Goal: Information Seeking & Learning: Learn about a topic

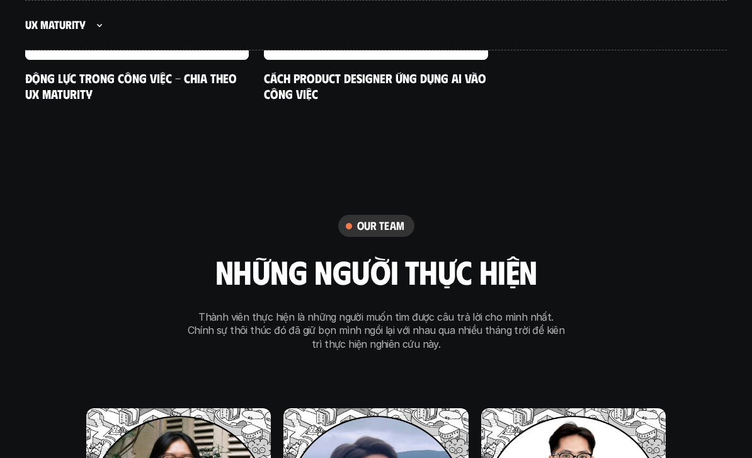
scroll to position [8009, 0]
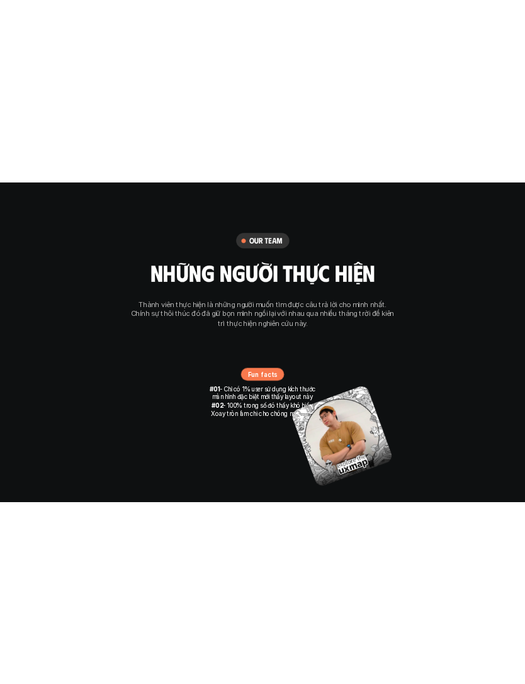
scroll to position [7399, 0]
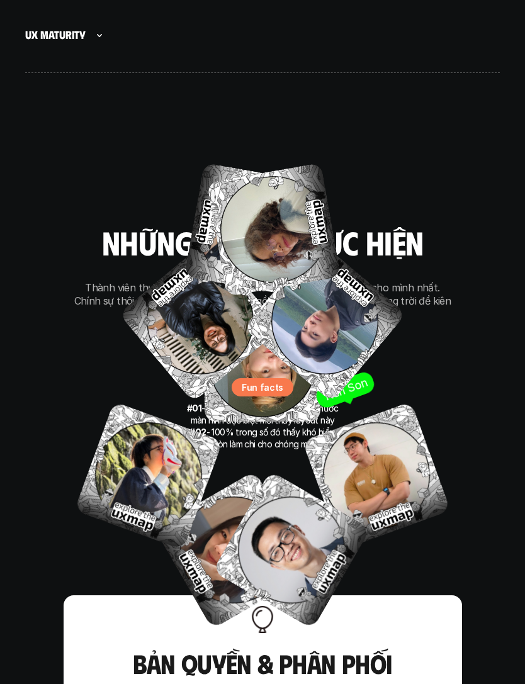
click at [364, 432] on img at bounding box center [376, 476] width 149 height 149
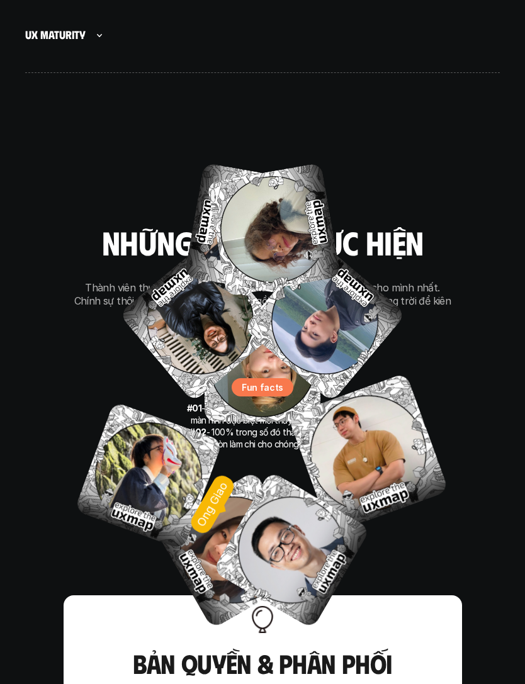
click at [315, 457] on img at bounding box center [291, 550] width 158 height 158
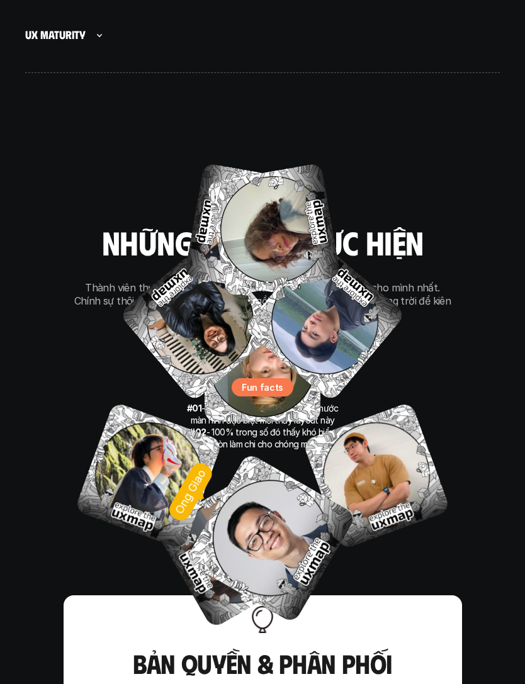
click at [290, 457] on img at bounding box center [270, 539] width 172 height 172
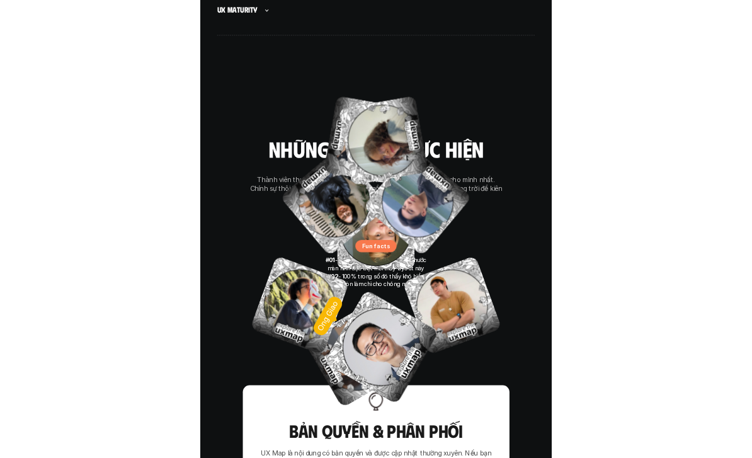
scroll to position [8186, 0]
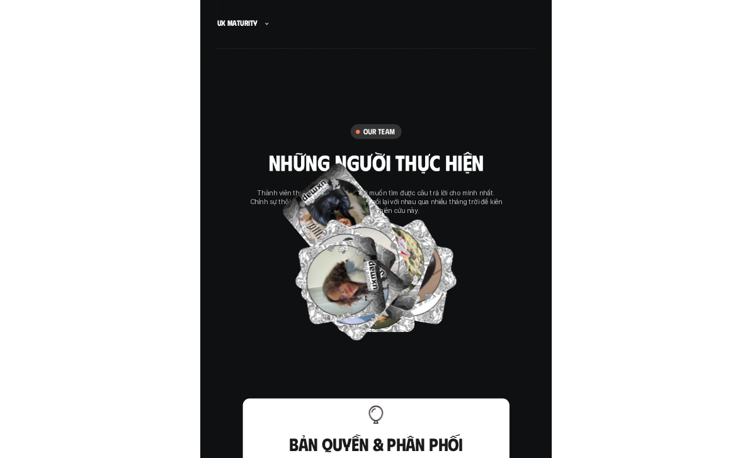
scroll to position [8186, 0]
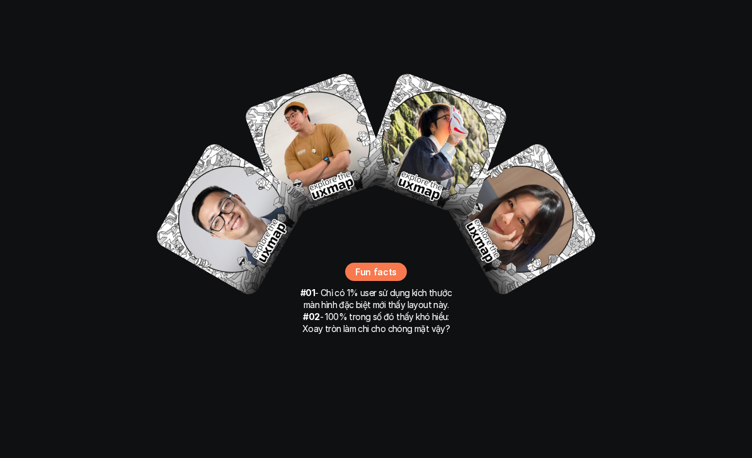
scroll to position [8419, 0]
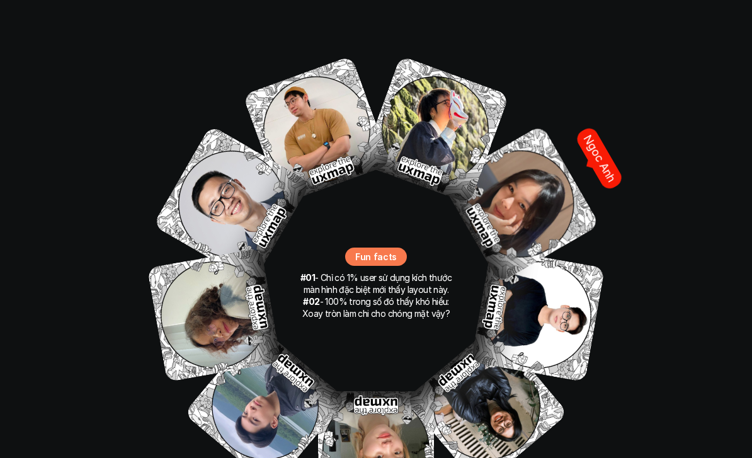
click at [527, 157] on img at bounding box center [520, 203] width 159 height 159
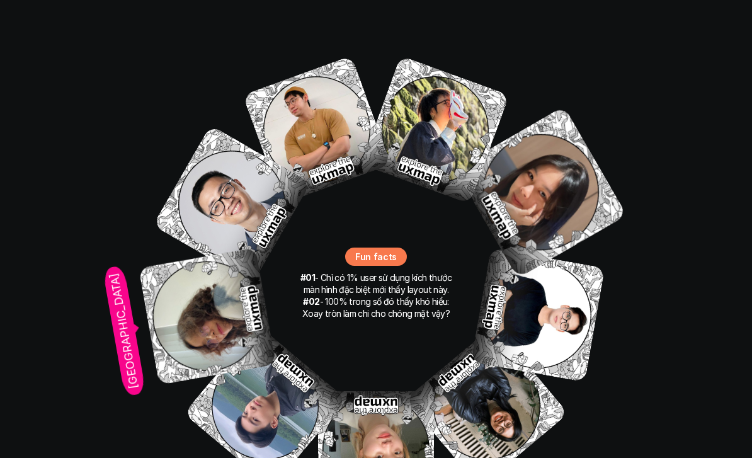
click at [189, 286] on img at bounding box center [206, 315] width 137 height 137
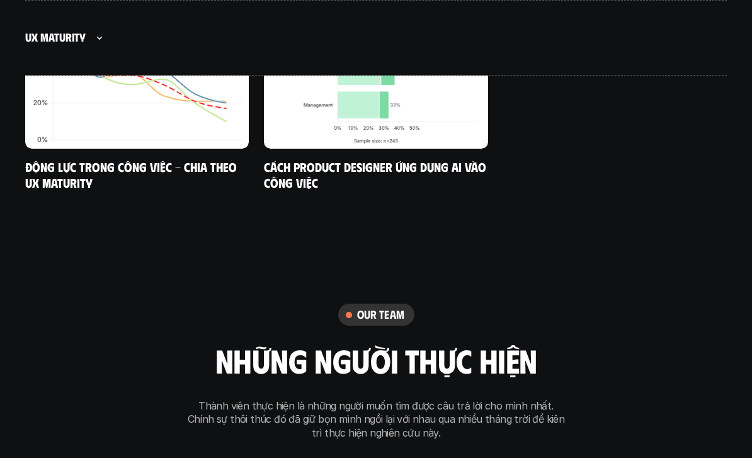
scroll to position [7941, 0]
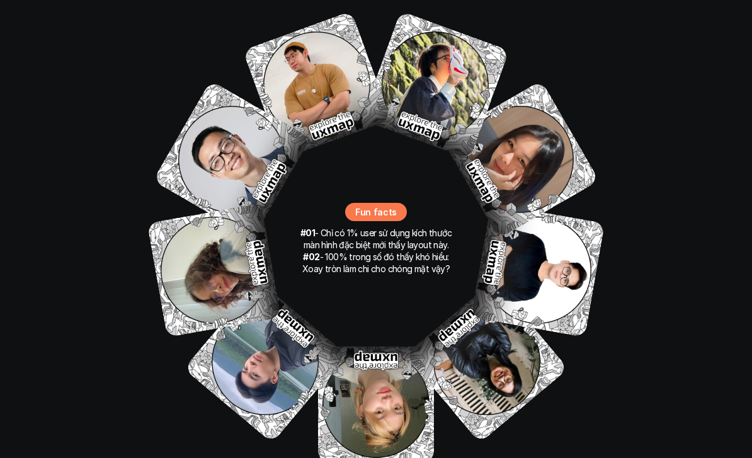
scroll to position [8461, 0]
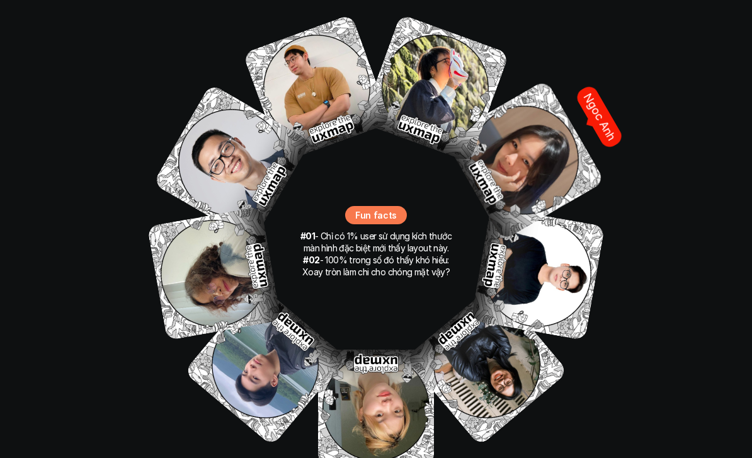
click at [527, 121] on img at bounding box center [524, 159] width 161 height 161
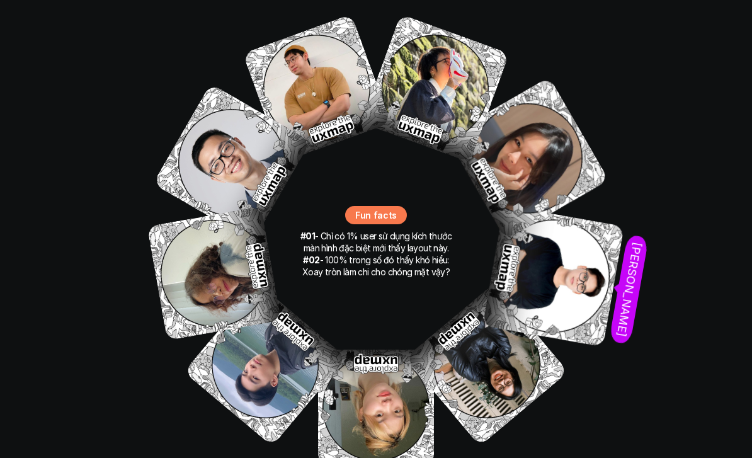
click at [546, 214] on img at bounding box center [553, 276] width 142 height 142
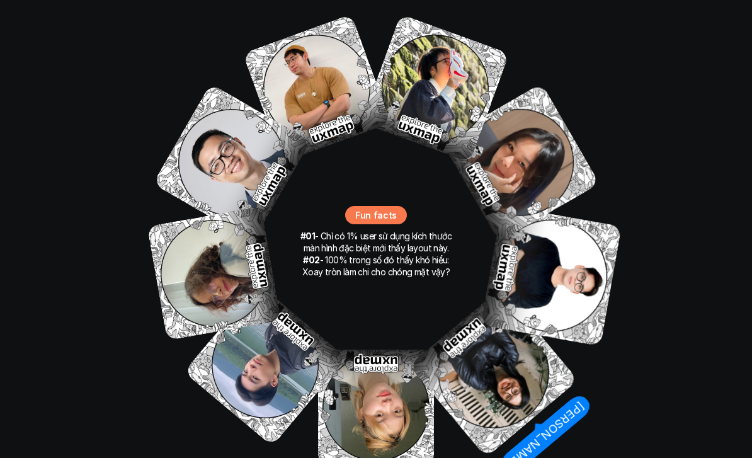
click at [511, 322] on img at bounding box center [492, 372] width 169 height 169
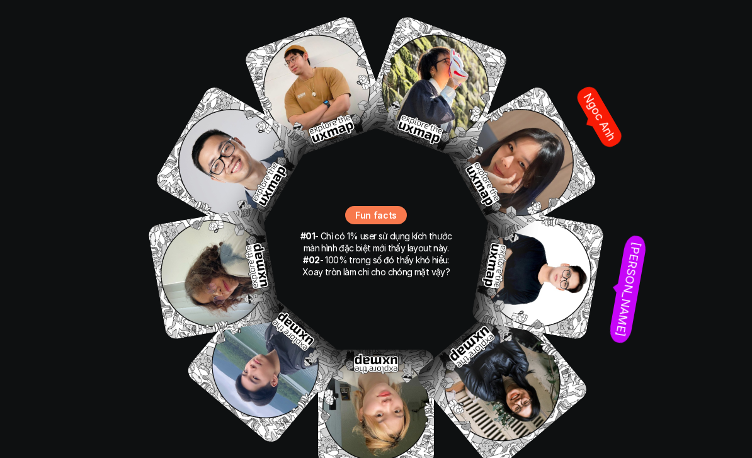
click at [560, 133] on img at bounding box center [520, 162] width 158 height 158
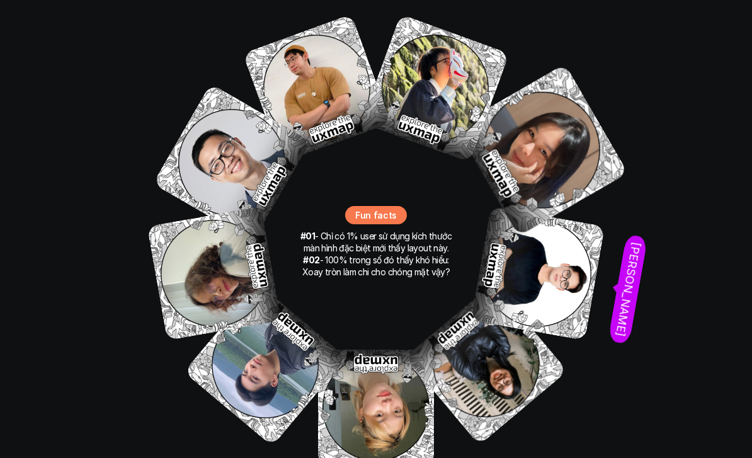
click at [558, 227] on img at bounding box center [537, 273] width 134 height 134
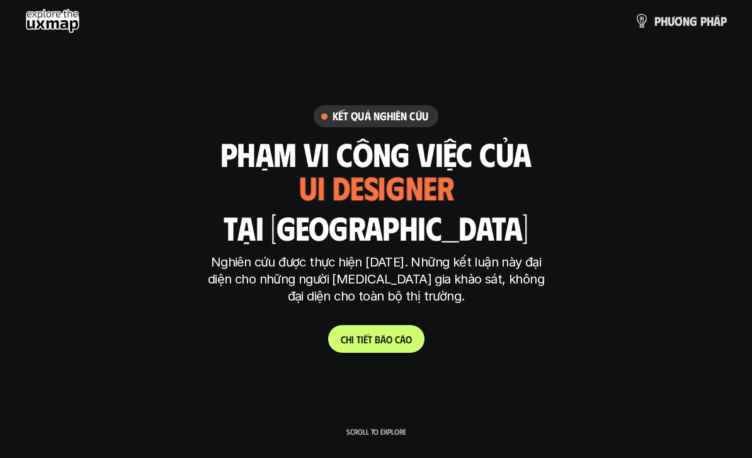
scroll to position [8461, 0]
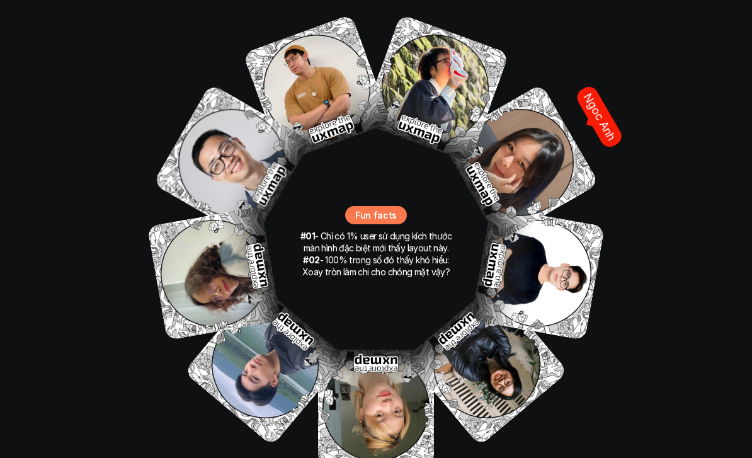
click at [536, 102] on img at bounding box center [520, 162] width 158 height 158
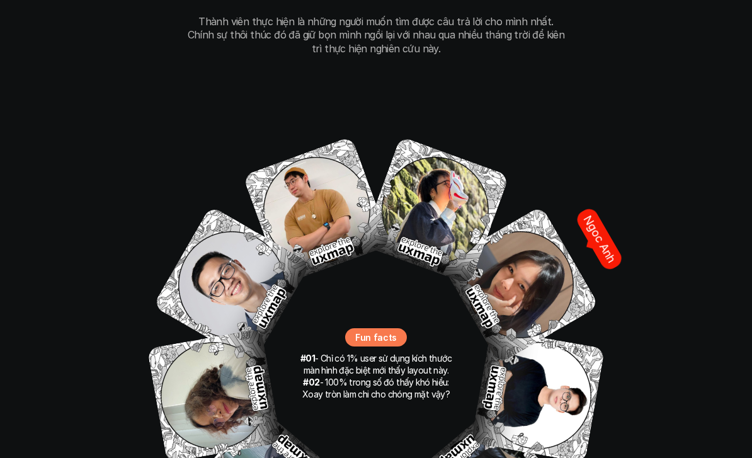
scroll to position [8339, 0]
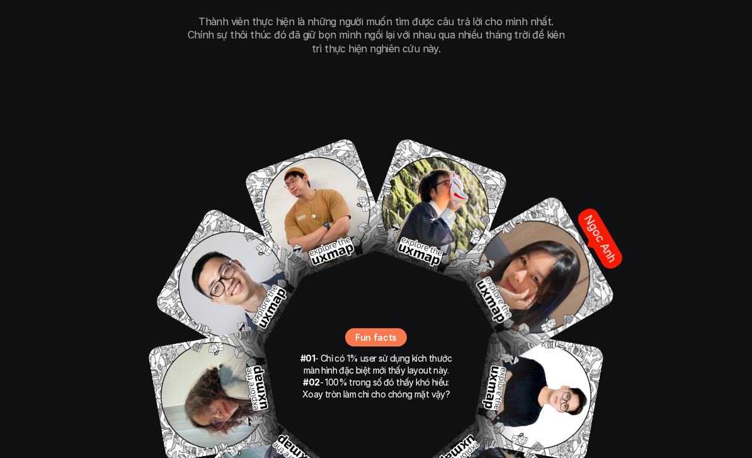
click at [533, 217] on img at bounding box center [533, 276] width 167 height 167
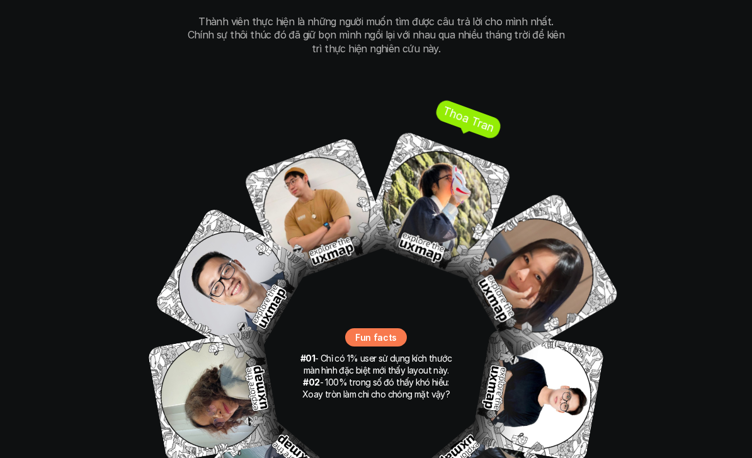
click at [467, 162] on img at bounding box center [436, 205] width 151 height 151
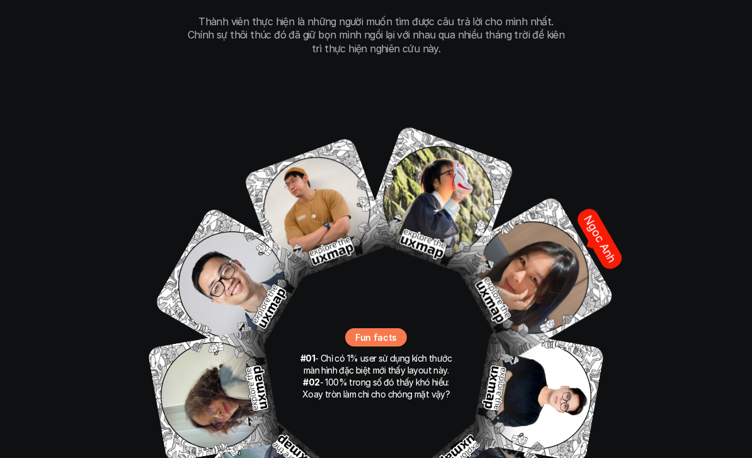
click at [538, 218] on img at bounding box center [532, 277] width 166 height 166
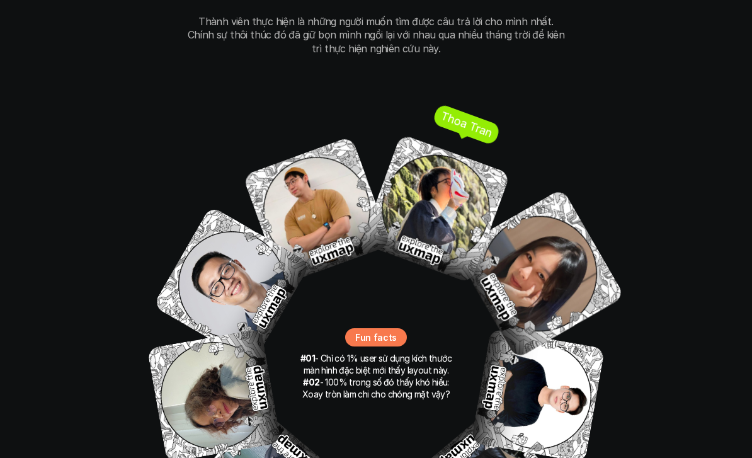
click at [446, 205] on img at bounding box center [435, 207] width 149 height 149
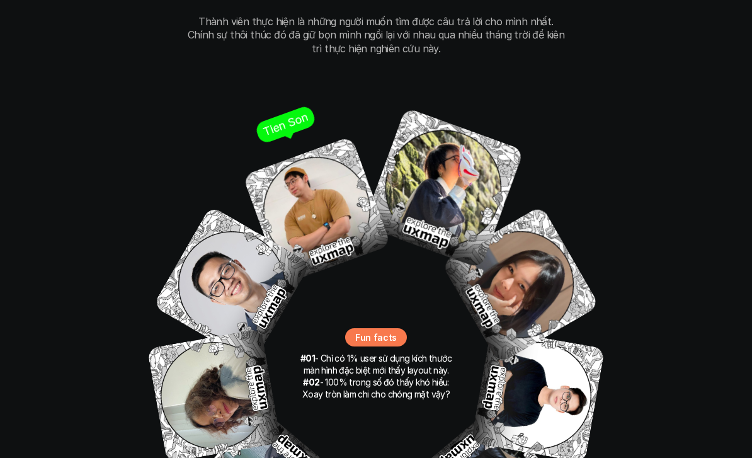
click at [320, 178] on img at bounding box center [316, 210] width 149 height 149
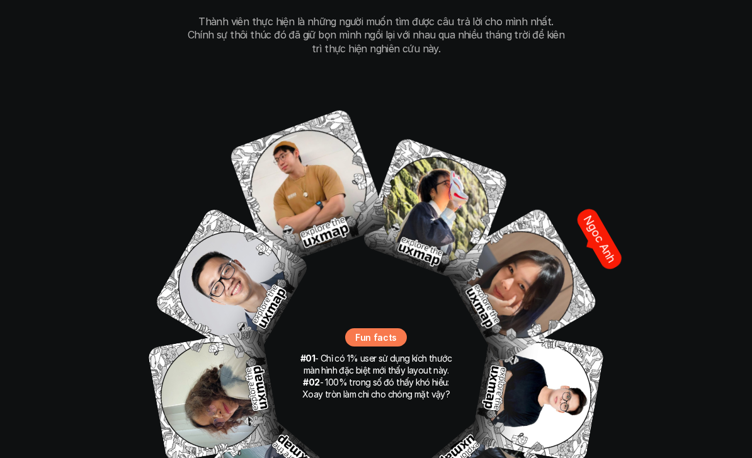
click at [537, 238] on img at bounding box center [520, 284] width 158 height 158
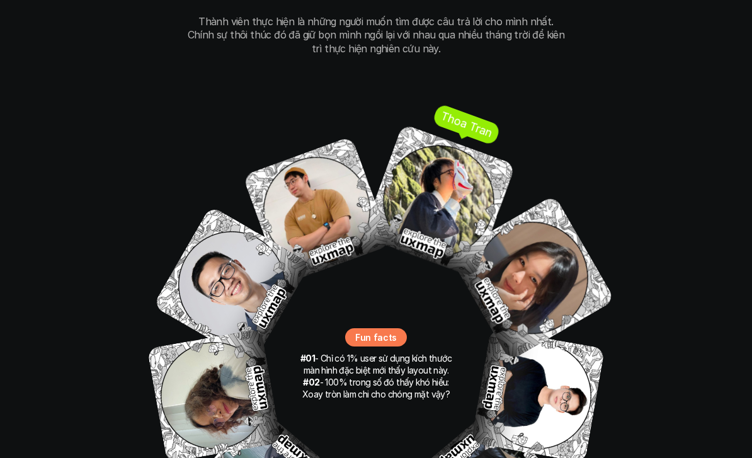
click at [453, 187] on img at bounding box center [438, 200] width 154 height 154
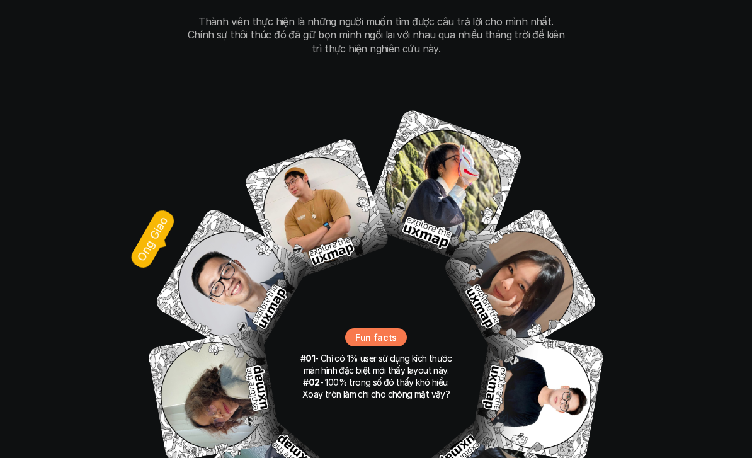
click at [257, 258] on img at bounding box center [231, 284] width 158 height 158
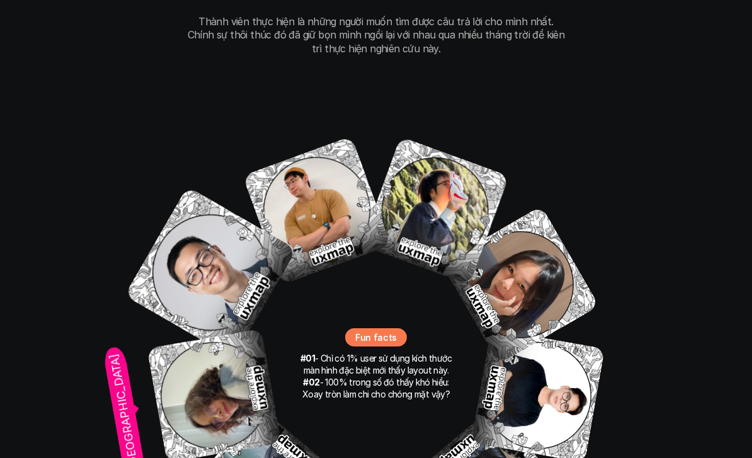
click at [229, 358] on img at bounding box center [214, 395] width 134 height 134
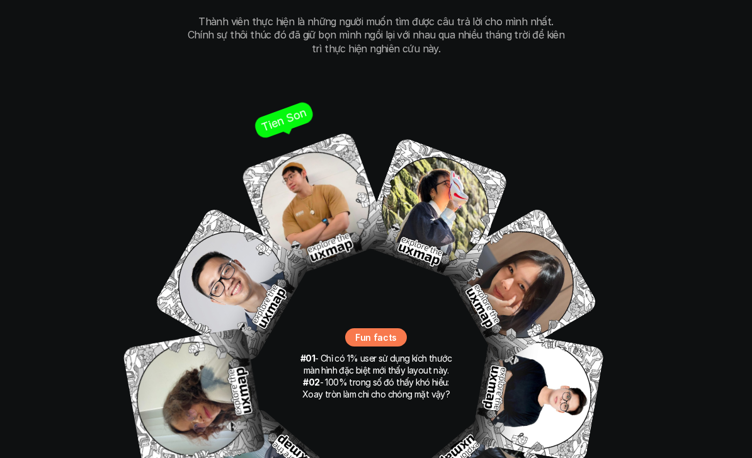
click at [342, 185] on img at bounding box center [315, 205] width 151 height 151
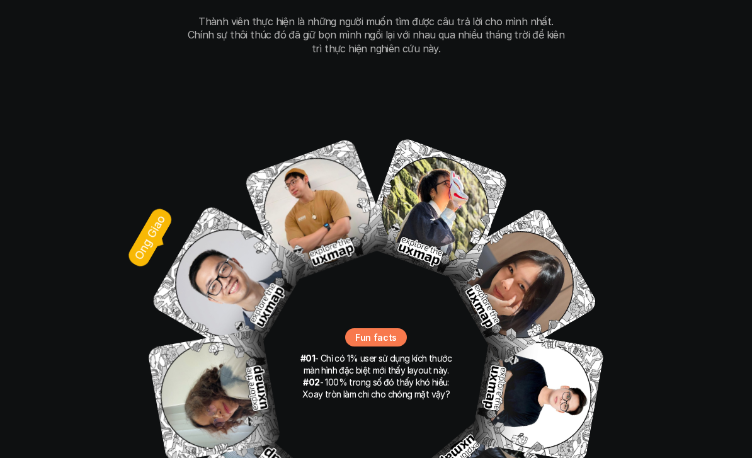
click at [273, 243] on img at bounding box center [229, 283] width 160 height 160
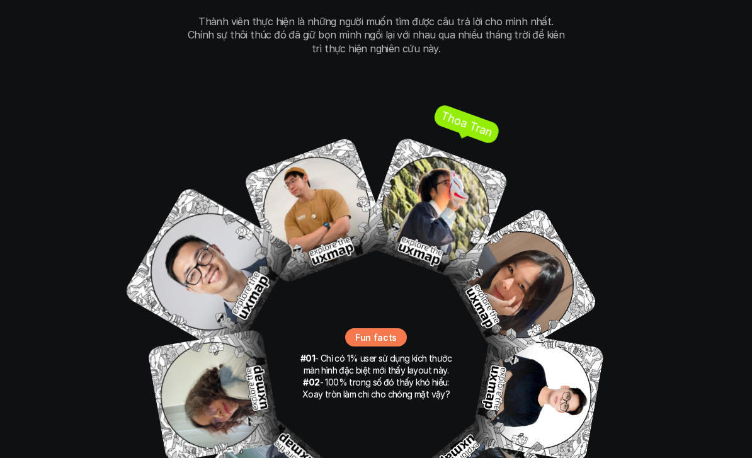
click at [439, 147] on img at bounding box center [435, 209] width 149 height 149
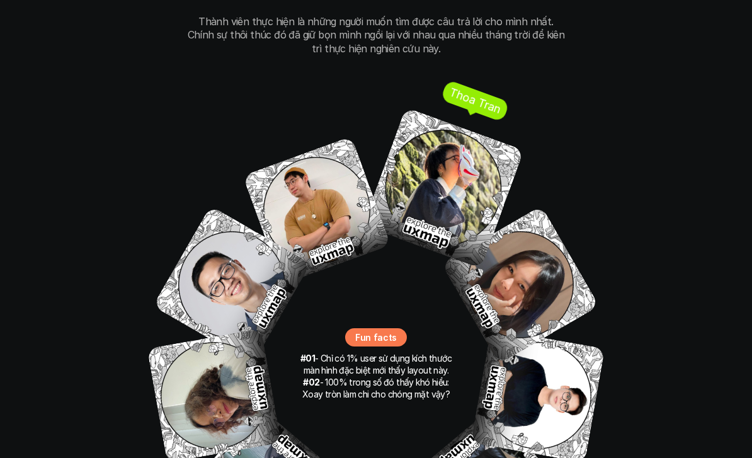
click at [524, 223] on img at bounding box center [520, 284] width 158 height 158
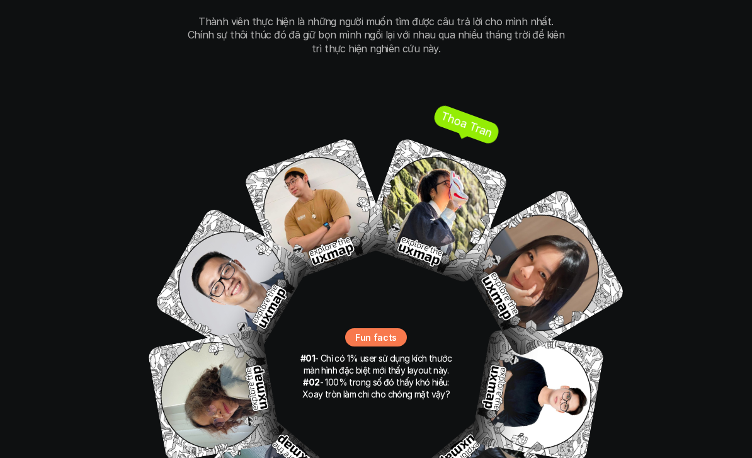
click at [476, 172] on img at bounding box center [435, 210] width 149 height 149
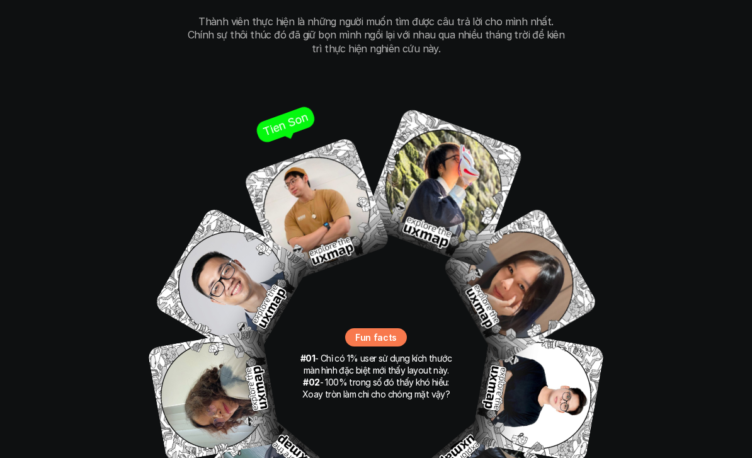
click at [347, 185] on img at bounding box center [316, 210] width 149 height 149
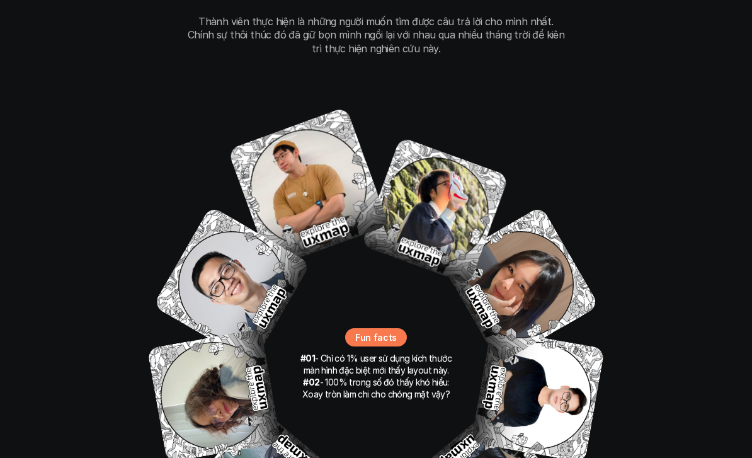
click at [639, 105] on div "our team những người thực hiện Thành viên thực hiện là những người muốn tìm đượ…" at bounding box center [375, 267] width 629 height 822
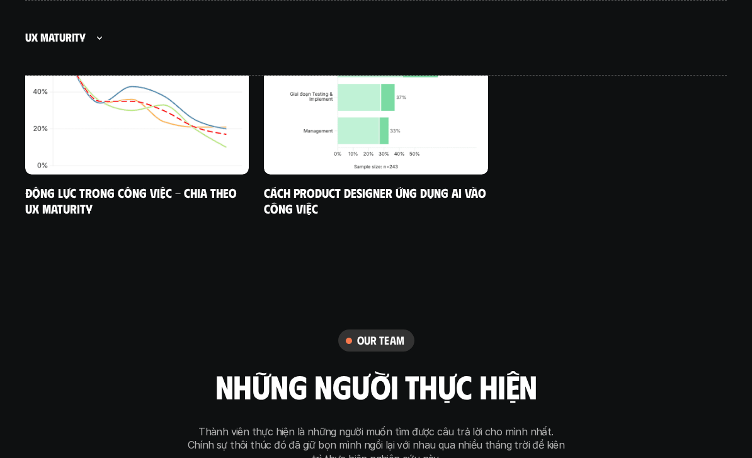
scroll to position [7926, 0]
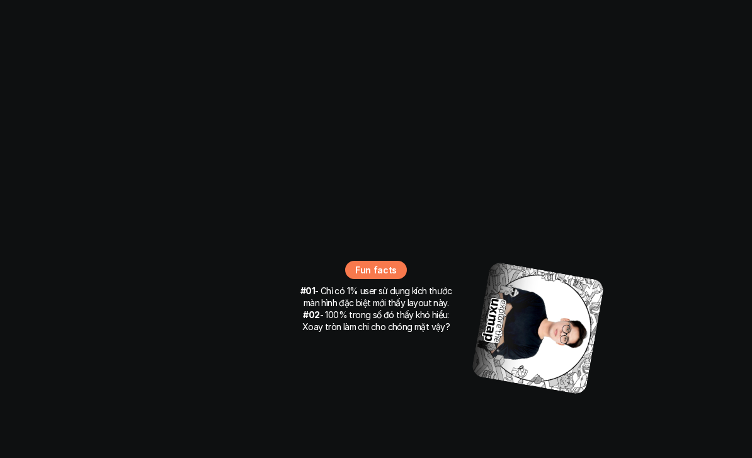
scroll to position [8401, 0]
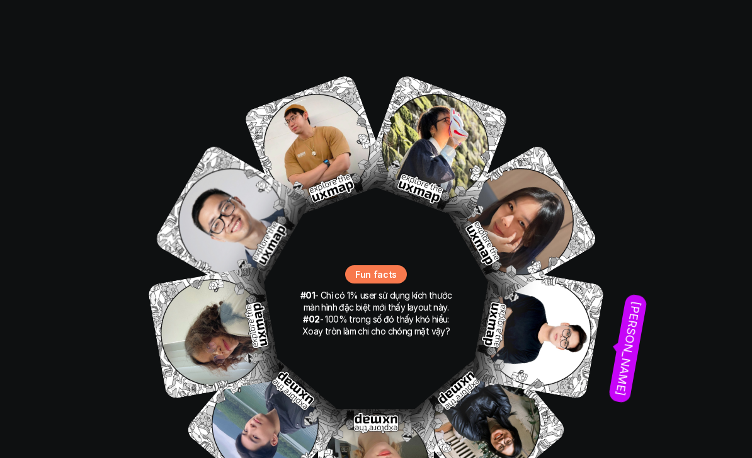
click at [547, 284] on img at bounding box center [537, 332] width 134 height 134
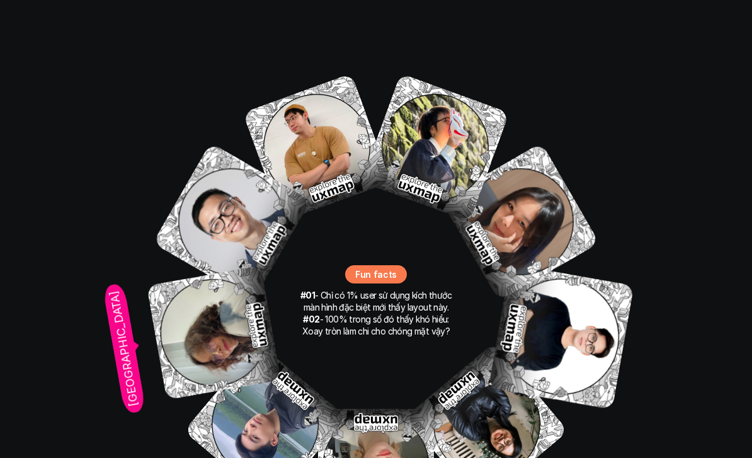
click at [191, 305] on img at bounding box center [214, 332] width 134 height 134
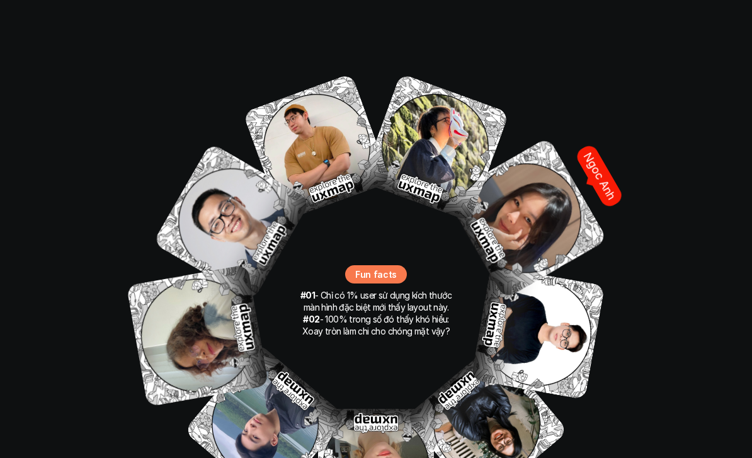
click at [531, 177] on img at bounding box center [526, 218] width 162 height 162
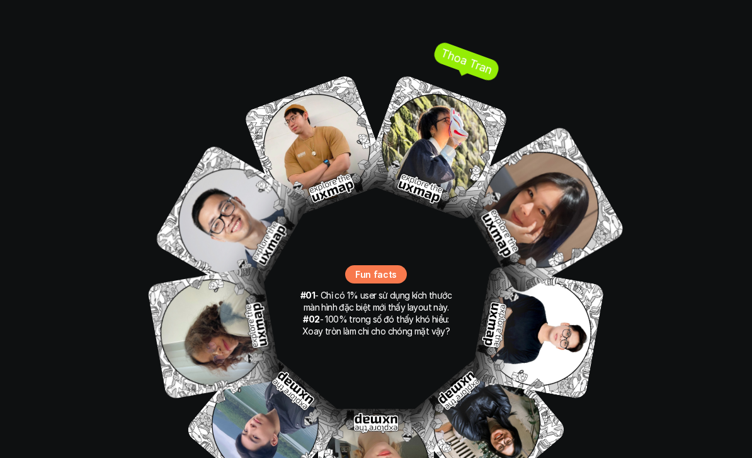
click at [448, 112] on img at bounding box center [435, 147] width 149 height 149
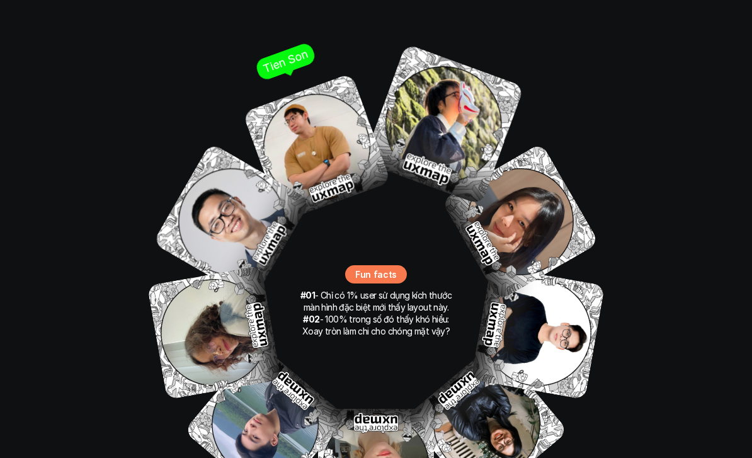
click at [311, 125] on img at bounding box center [316, 146] width 149 height 149
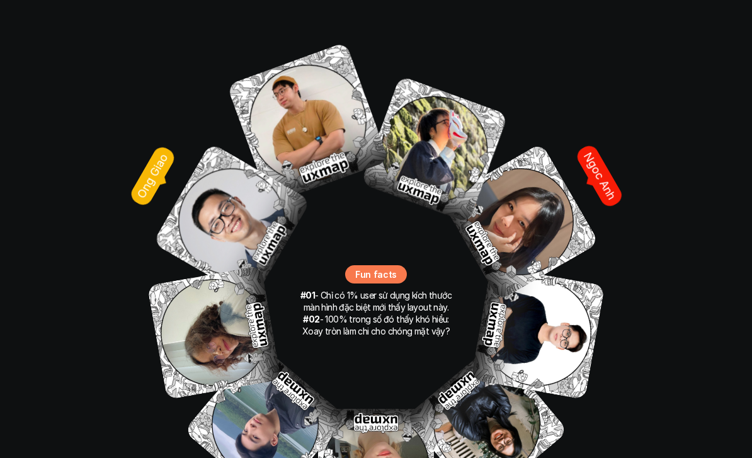
click at [217, 198] on img at bounding box center [231, 221] width 158 height 158
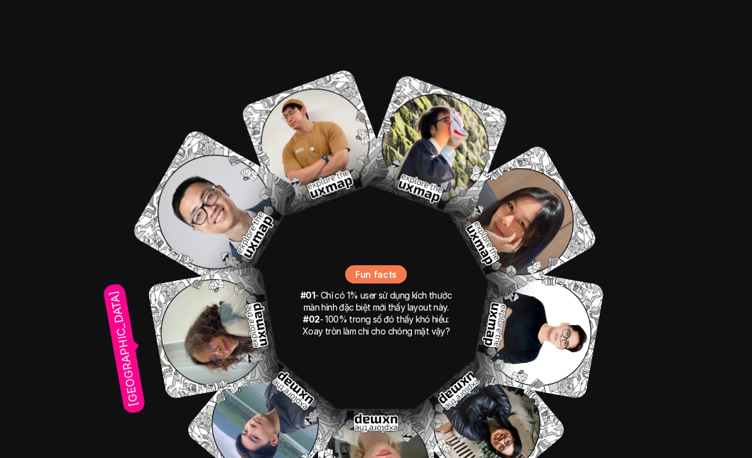
click at [208, 320] on img at bounding box center [214, 332] width 134 height 134
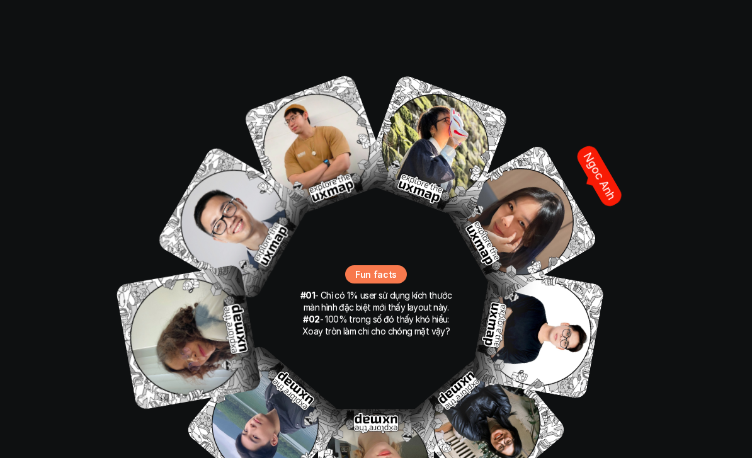
click at [517, 159] on img at bounding box center [520, 221] width 158 height 158
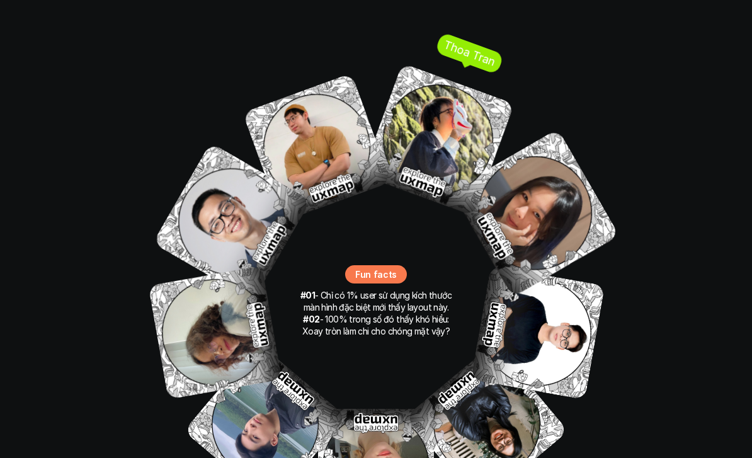
click at [453, 108] on img at bounding box center [437, 139] width 153 height 153
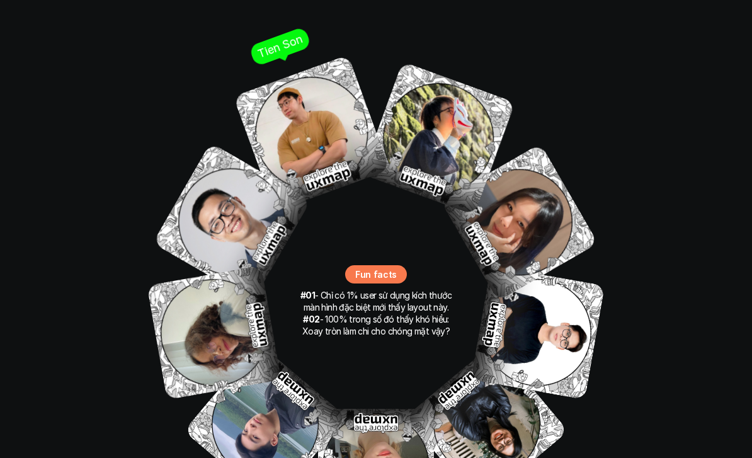
click at [346, 120] on img at bounding box center [311, 133] width 157 height 157
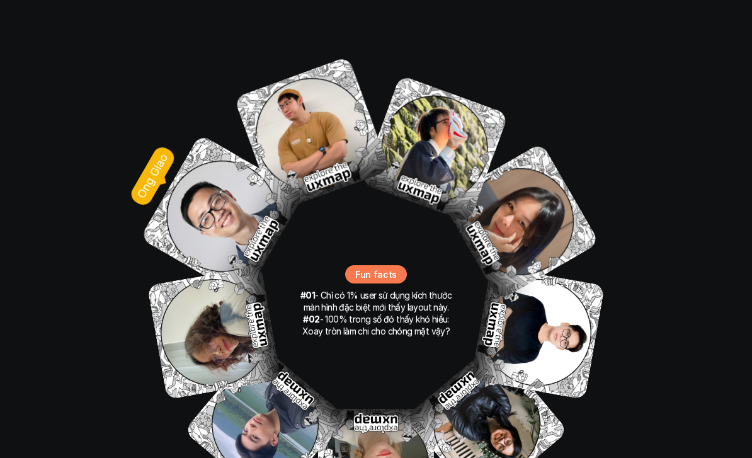
click at [276, 200] on link "Ong Giao" at bounding box center [231, 221] width 158 height 158
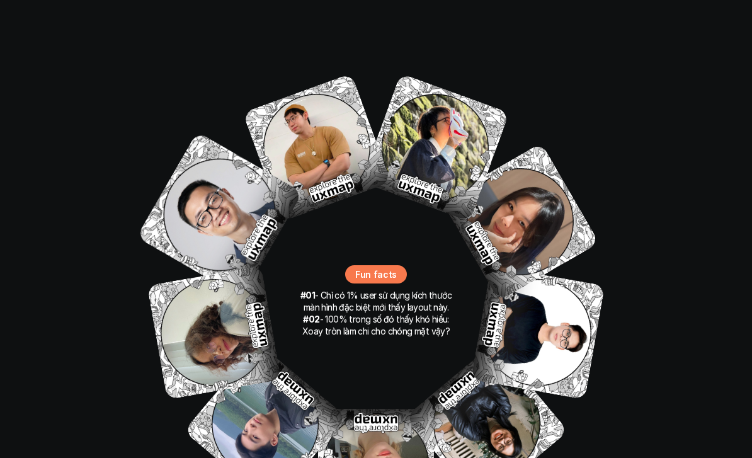
click at [660, 196] on div "our team những người thực hiện Thành viên thực hiện là những người muốn tìm đượ…" at bounding box center [375, 205] width 629 height 822
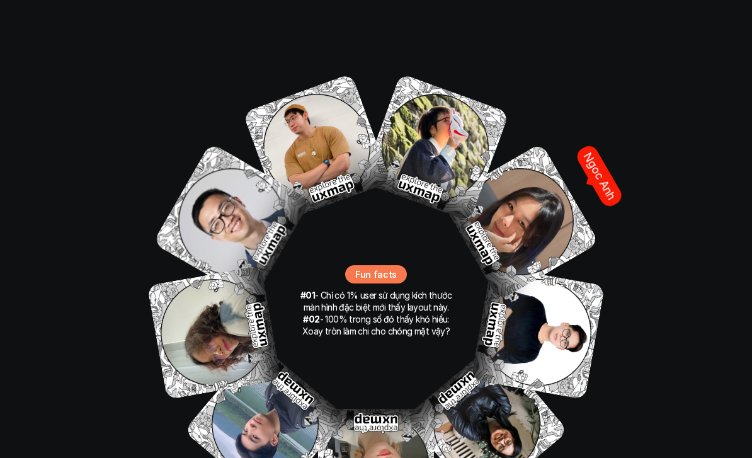
click at [531, 188] on img at bounding box center [520, 221] width 158 height 158
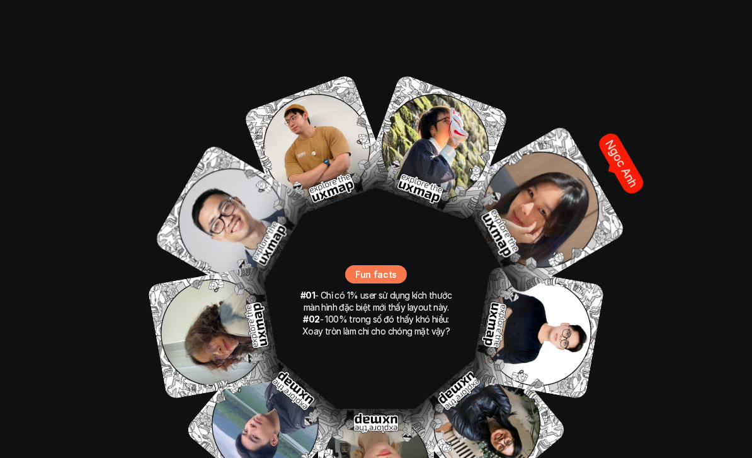
click at [559, 184] on img at bounding box center [540, 209] width 172 height 172
click at [563, 169] on img at bounding box center [540, 209] width 172 height 172
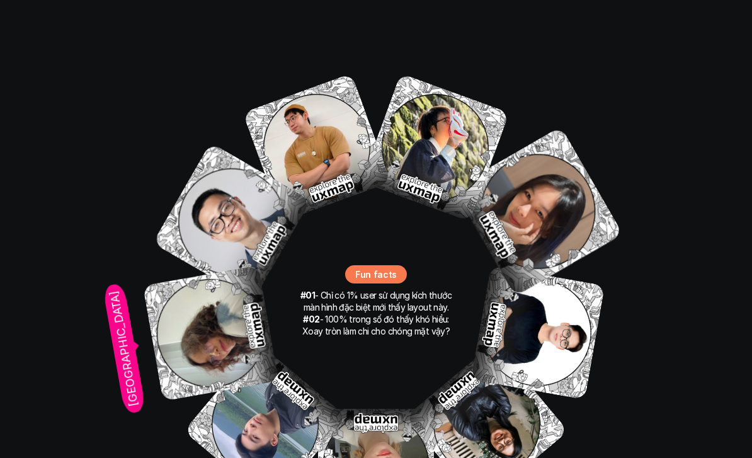
click at [200, 300] on img at bounding box center [211, 333] width 136 height 136
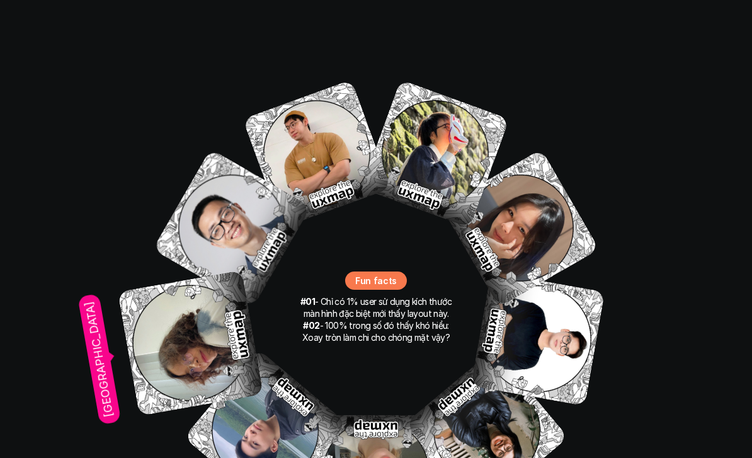
scroll to position [8395, 0]
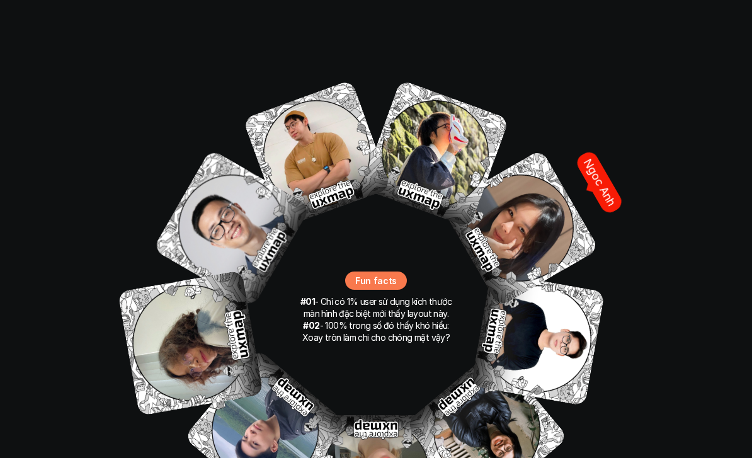
click at [539, 177] on img at bounding box center [520, 228] width 158 height 158
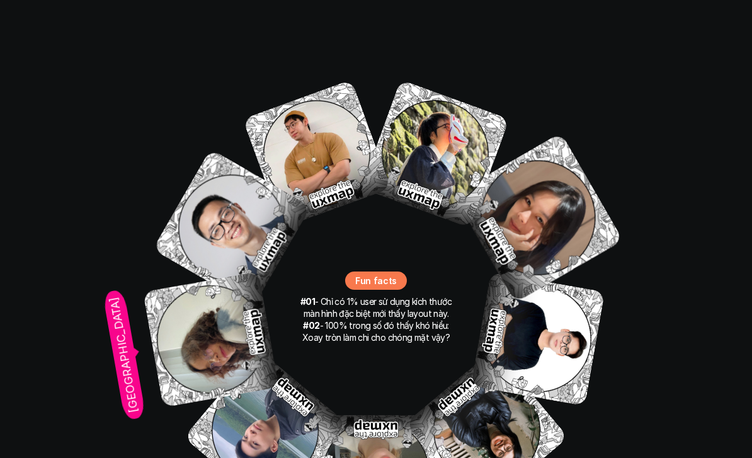
click at [175, 300] on img at bounding box center [211, 339] width 136 height 136
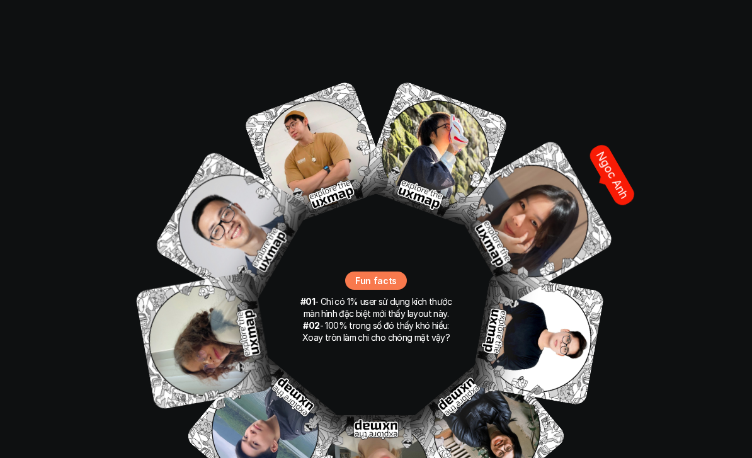
click at [539, 201] on img at bounding box center [532, 220] width 166 height 166
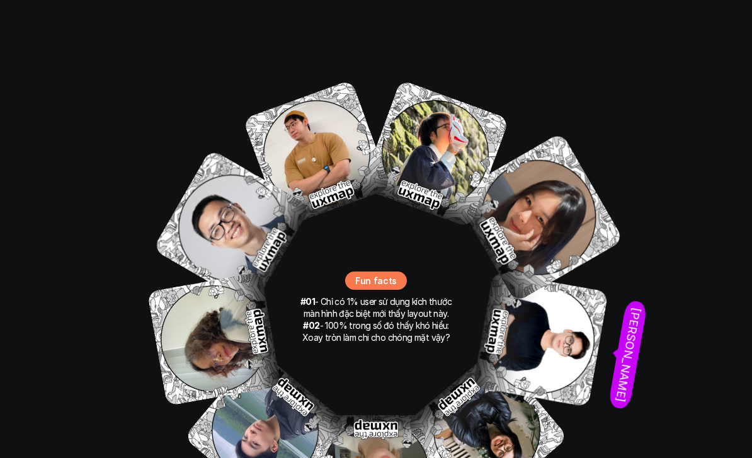
click at [555, 296] on img at bounding box center [540, 338] width 135 height 135
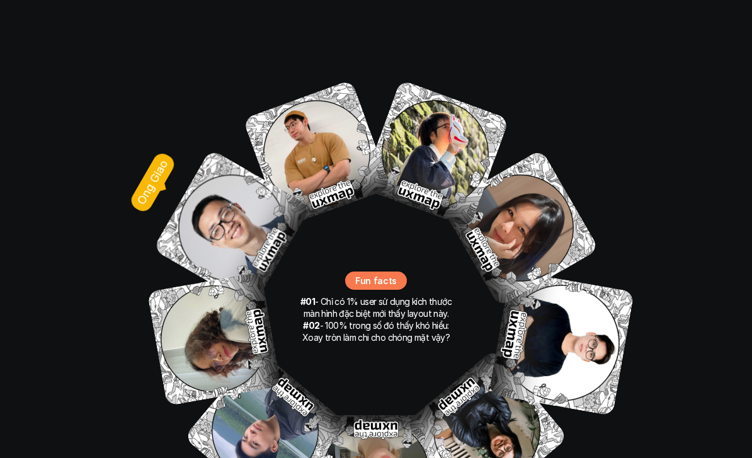
click at [218, 178] on img at bounding box center [231, 228] width 158 height 158
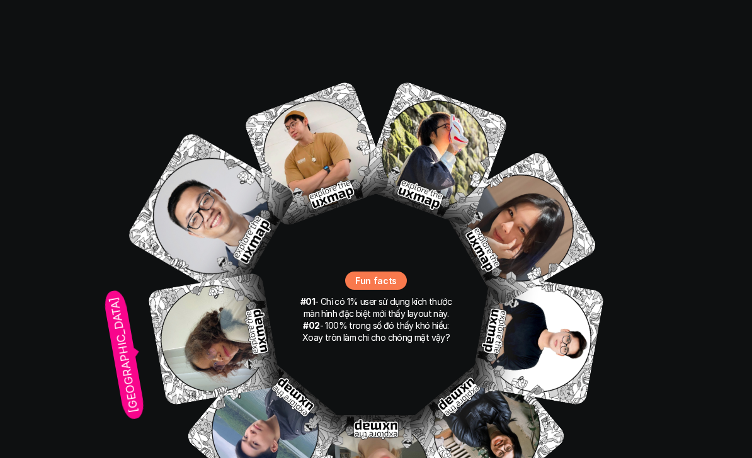
click at [185, 323] on img at bounding box center [214, 338] width 134 height 134
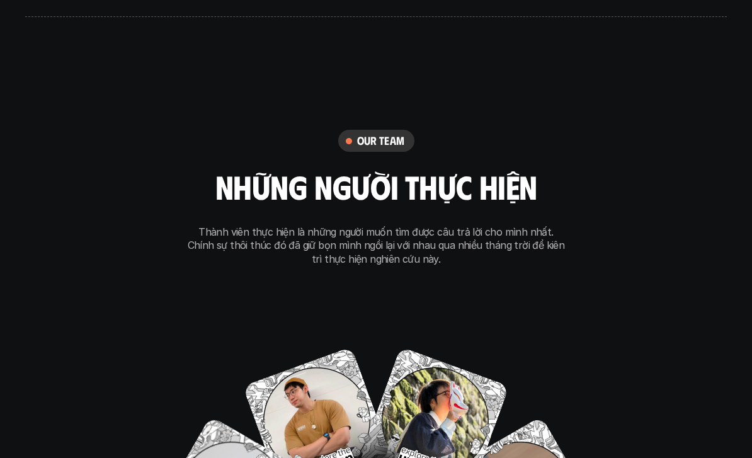
scroll to position [8107, 0]
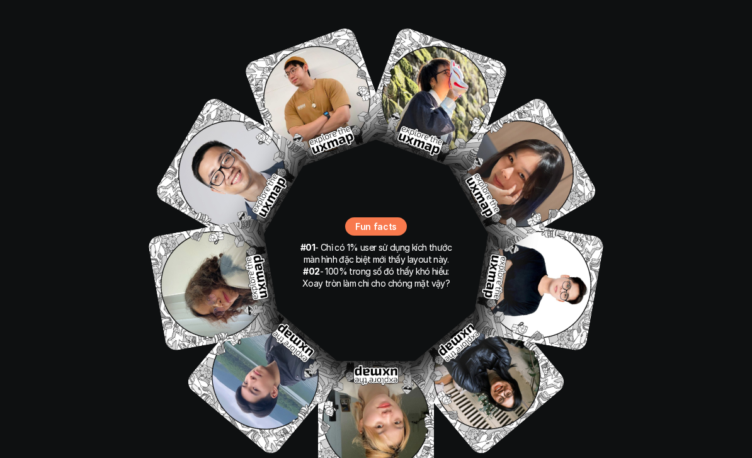
scroll to position [8449, 0]
click at [561, 245] on img at bounding box center [537, 284] width 134 height 134
click at [565, 256] on img at bounding box center [538, 284] width 134 height 134
click at [561, 257] on img at bounding box center [537, 284] width 134 height 134
click at [568, 252] on img at bounding box center [537, 284] width 135 height 134
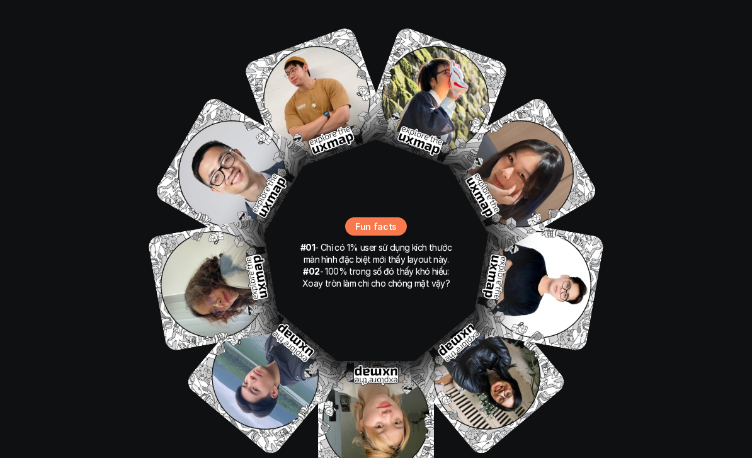
click at [575, 251] on img at bounding box center [537, 284] width 134 height 134
click at [565, 248] on img at bounding box center [537, 284] width 134 height 134
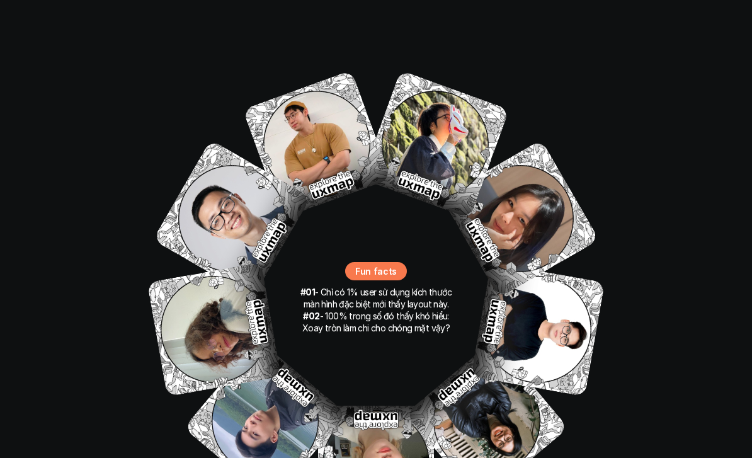
scroll to position [8381, 0]
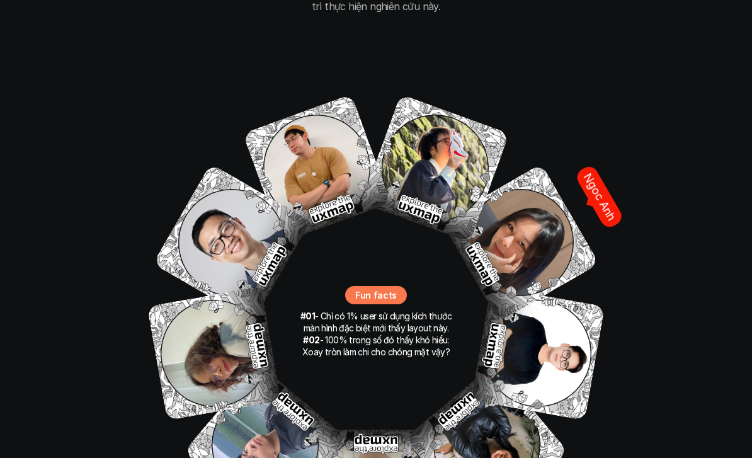
click at [540, 171] on img at bounding box center [520, 242] width 158 height 158
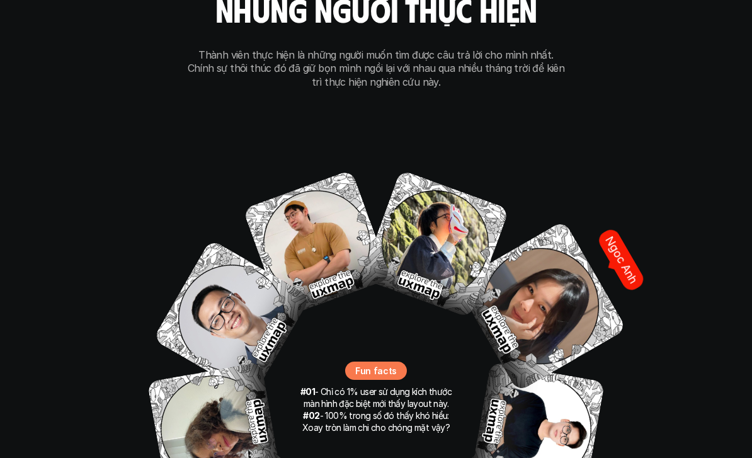
scroll to position [8287, 0]
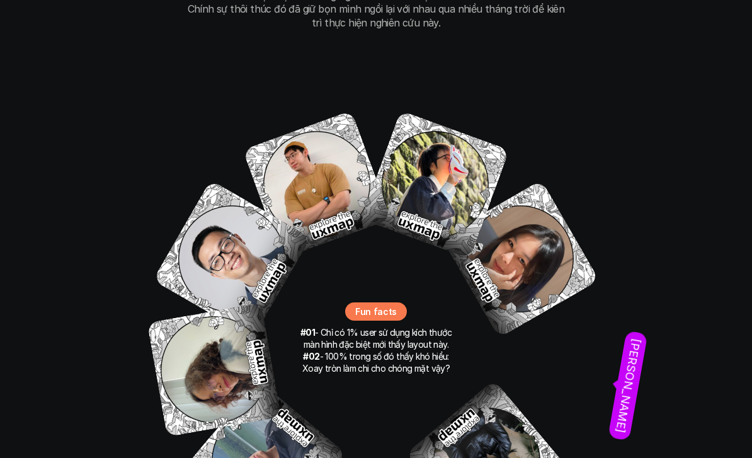
scroll to position [8364, 0]
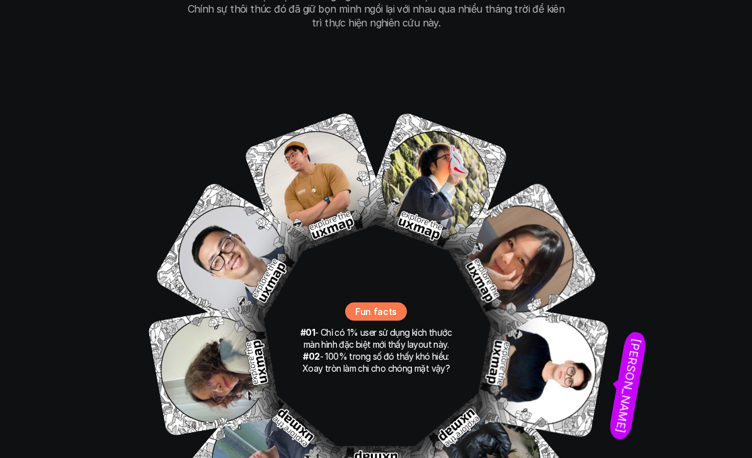
click at [562, 330] on img at bounding box center [541, 370] width 136 height 136
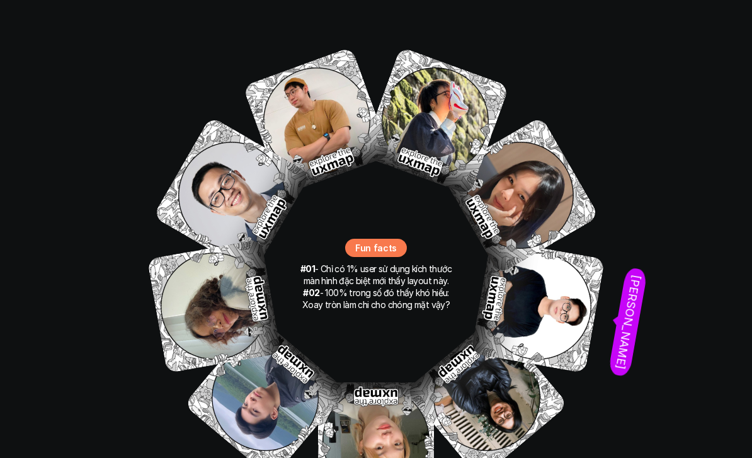
click at [566, 270] on img at bounding box center [537, 306] width 134 height 134
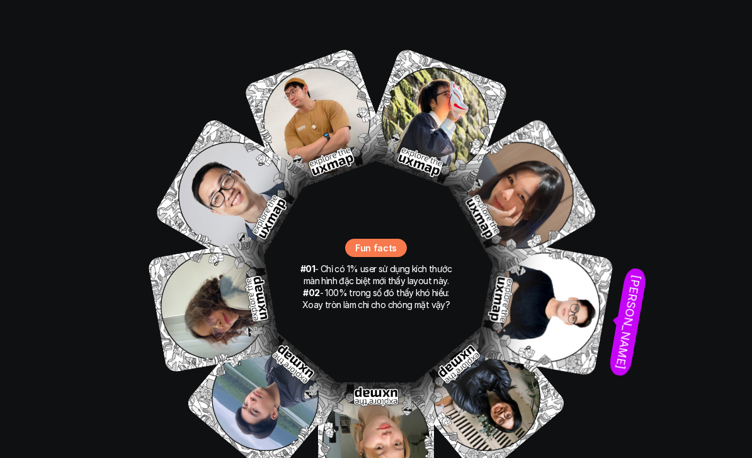
click at [555, 290] on img at bounding box center [545, 307] width 138 height 138
